Goal: Navigation & Orientation: Find specific page/section

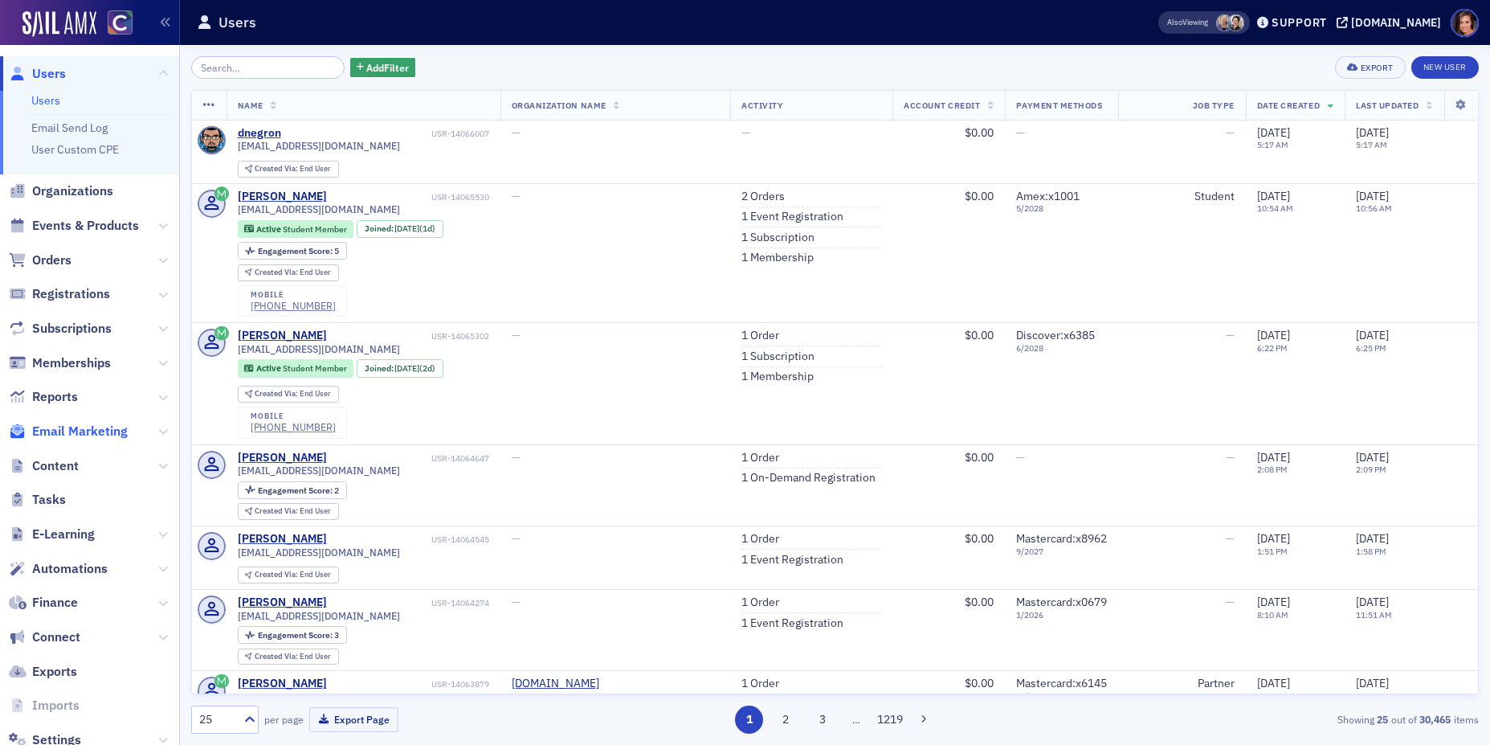
click at [119, 427] on span "Email Marketing" at bounding box center [80, 431] width 96 height 18
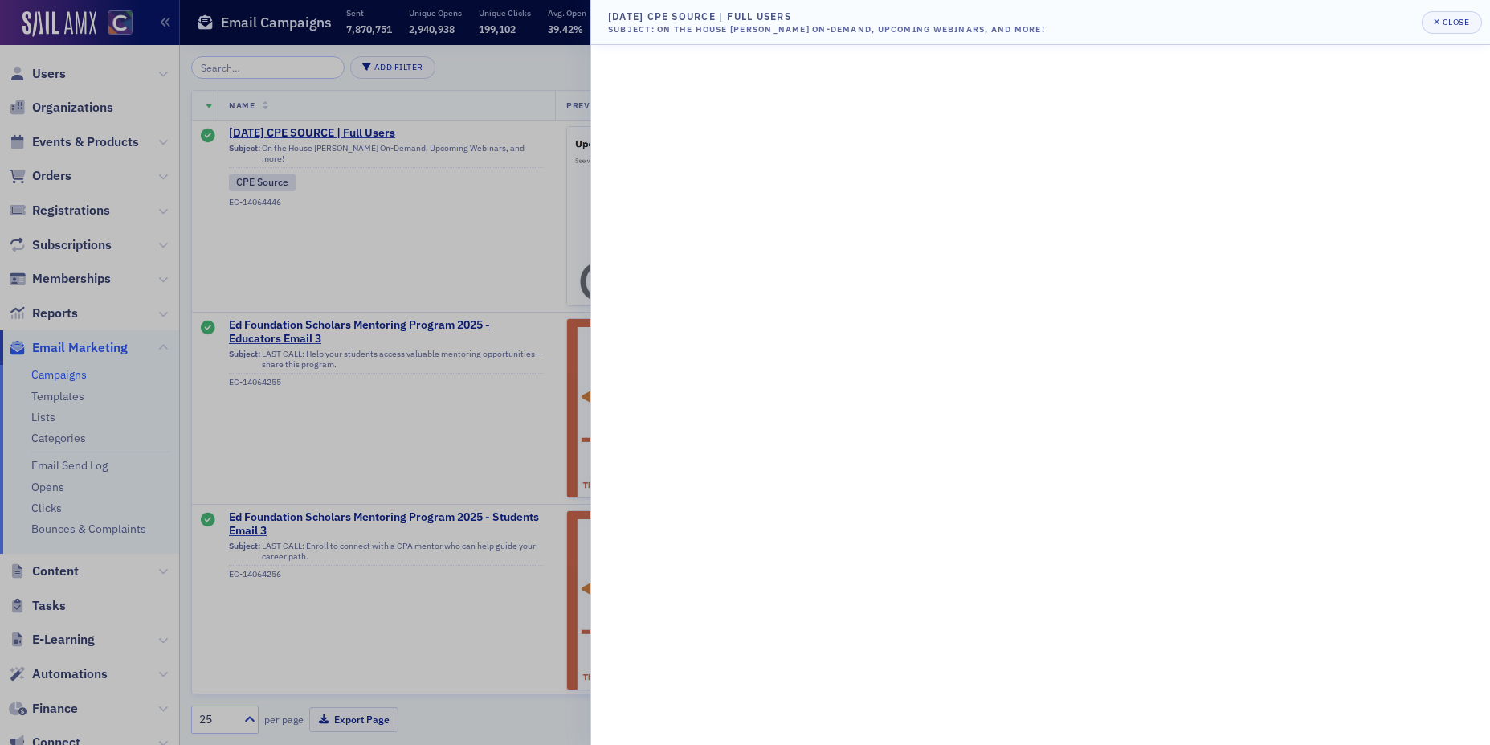
click at [424, 240] on div at bounding box center [745, 372] width 1490 height 745
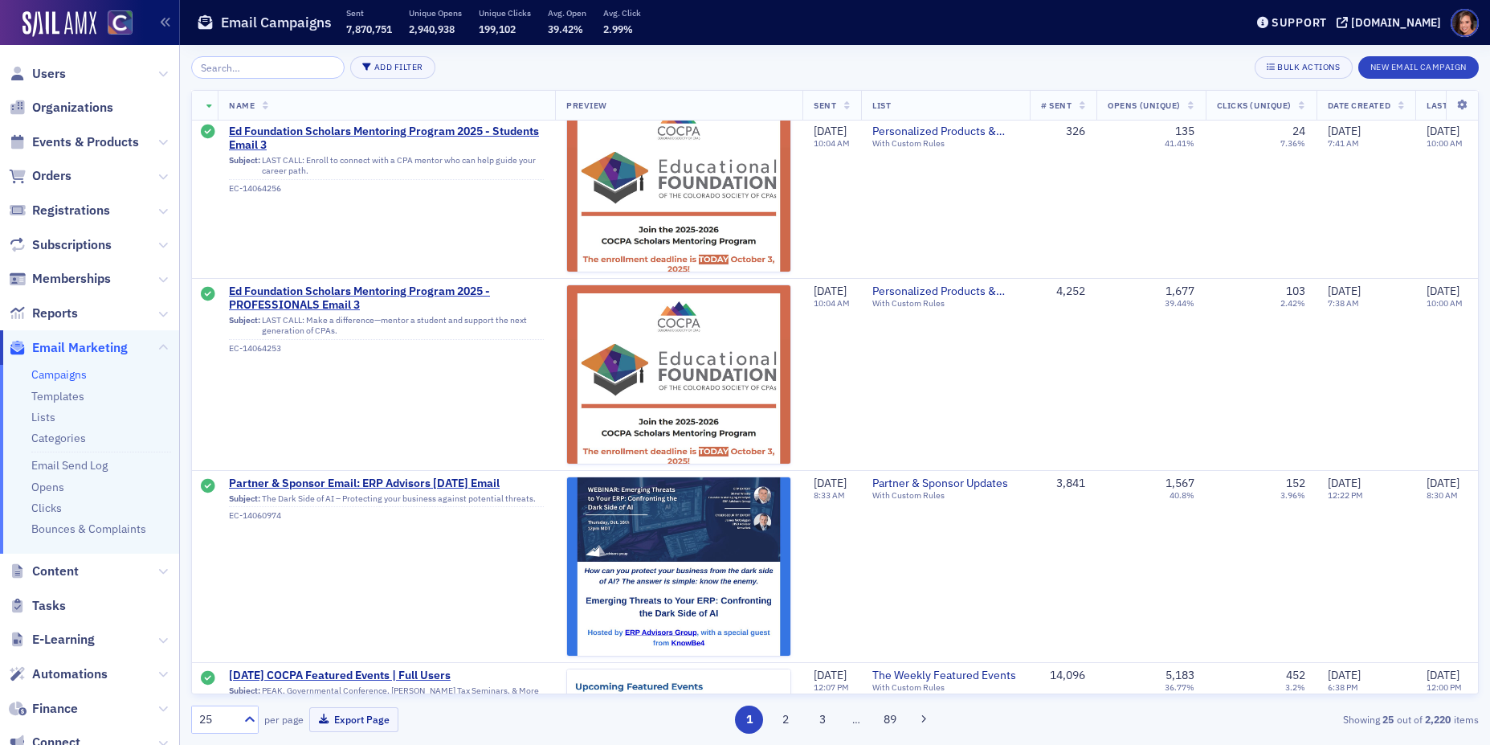
scroll to position [837, 0]
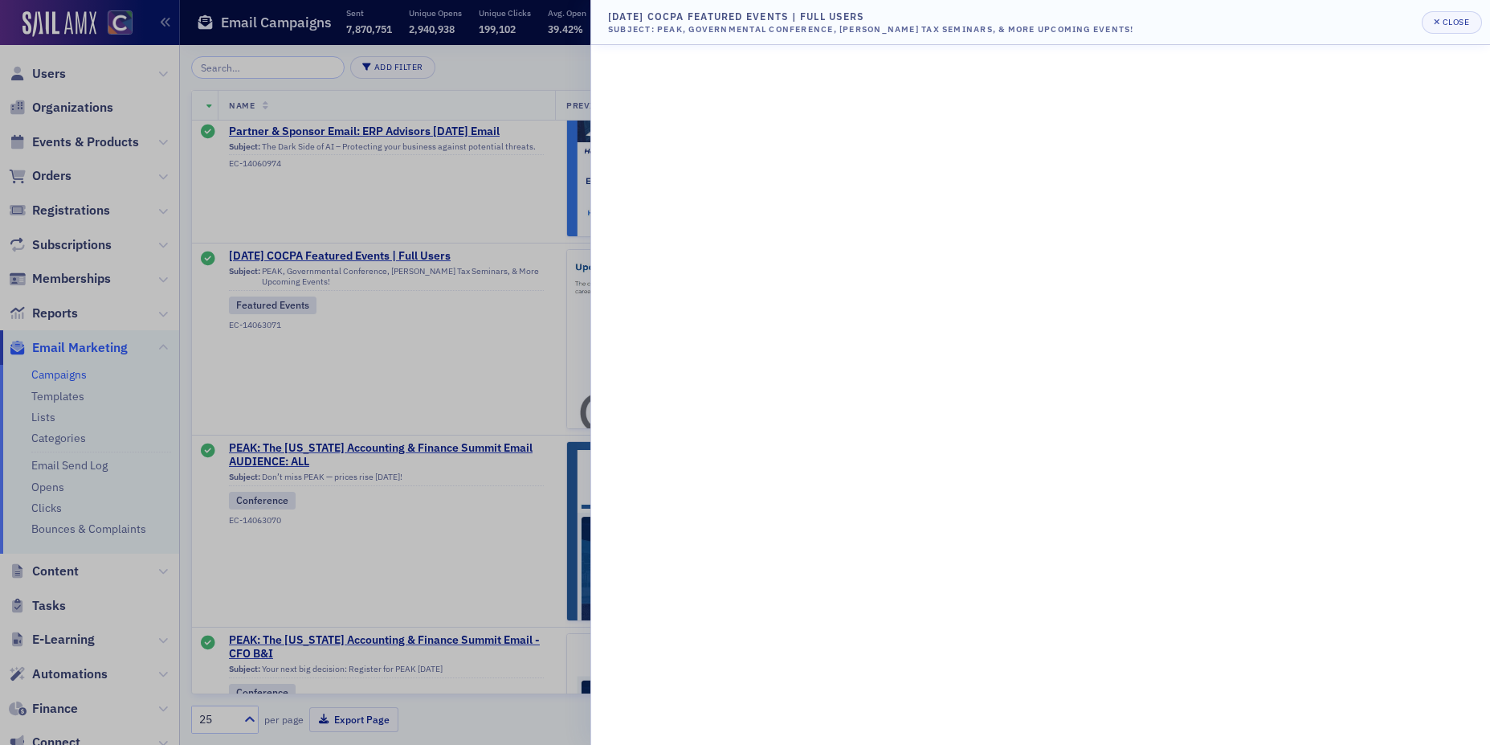
click at [451, 113] on div at bounding box center [745, 372] width 1490 height 745
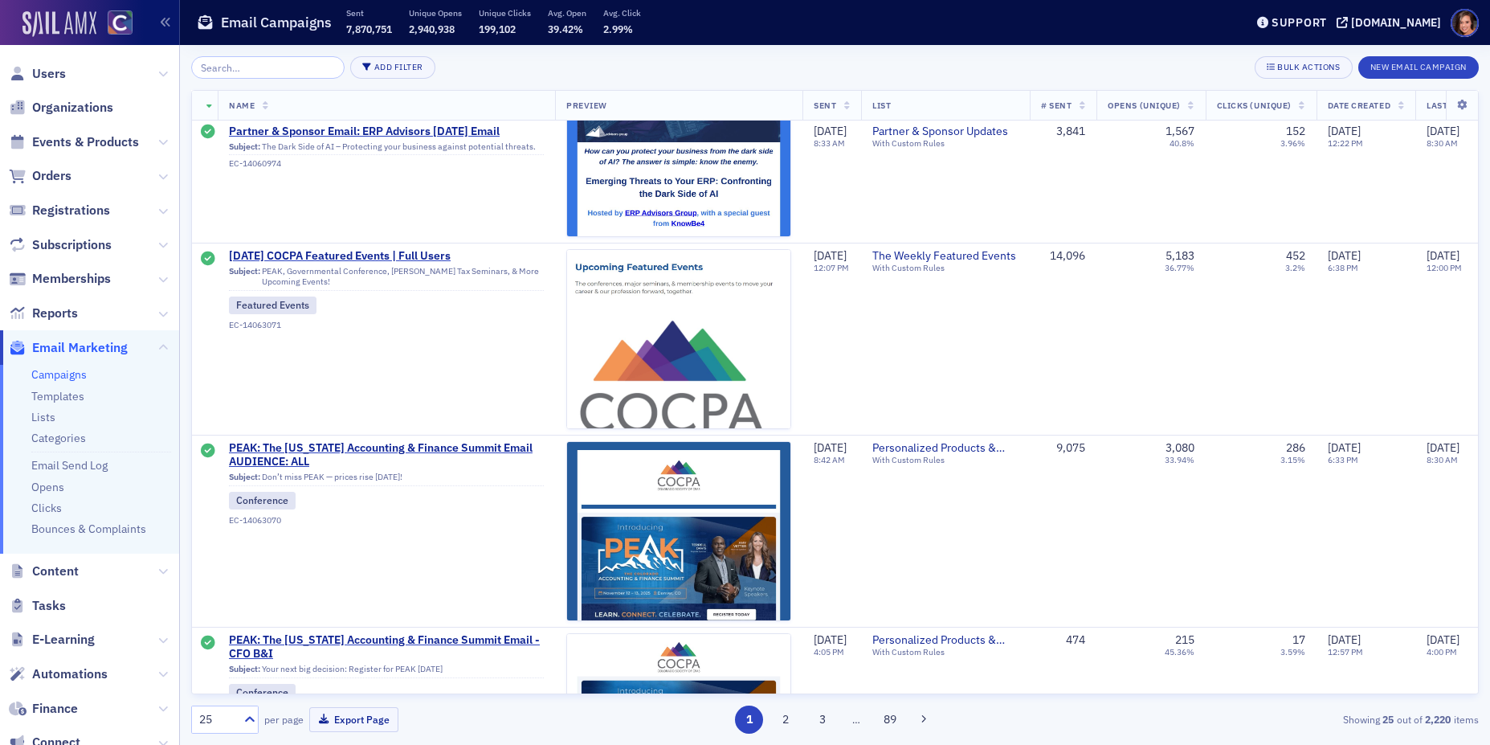
click at [85, 27] on img at bounding box center [59, 24] width 74 height 26
